Goal: Task Accomplishment & Management: Manage account settings

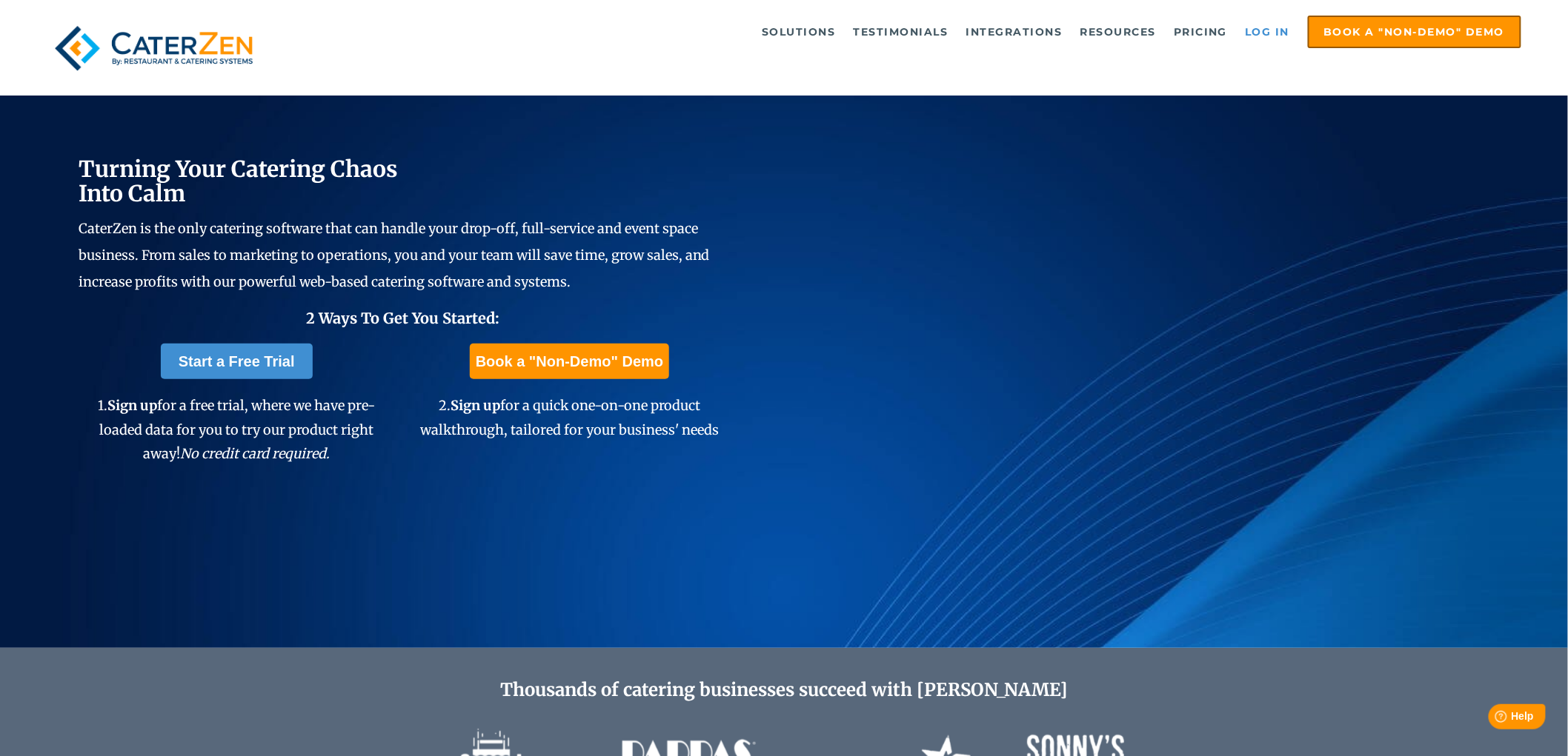
click at [1261, 26] on link "Log in" at bounding box center [1268, 31] width 59 height 30
click at [1286, 40] on link "Log in" at bounding box center [1268, 31] width 59 height 30
click at [1256, 20] on link "Log in" at bounding box center [1268, 31] width 59 height 30
